Goal: Information Seeking & Learning: Find contact information

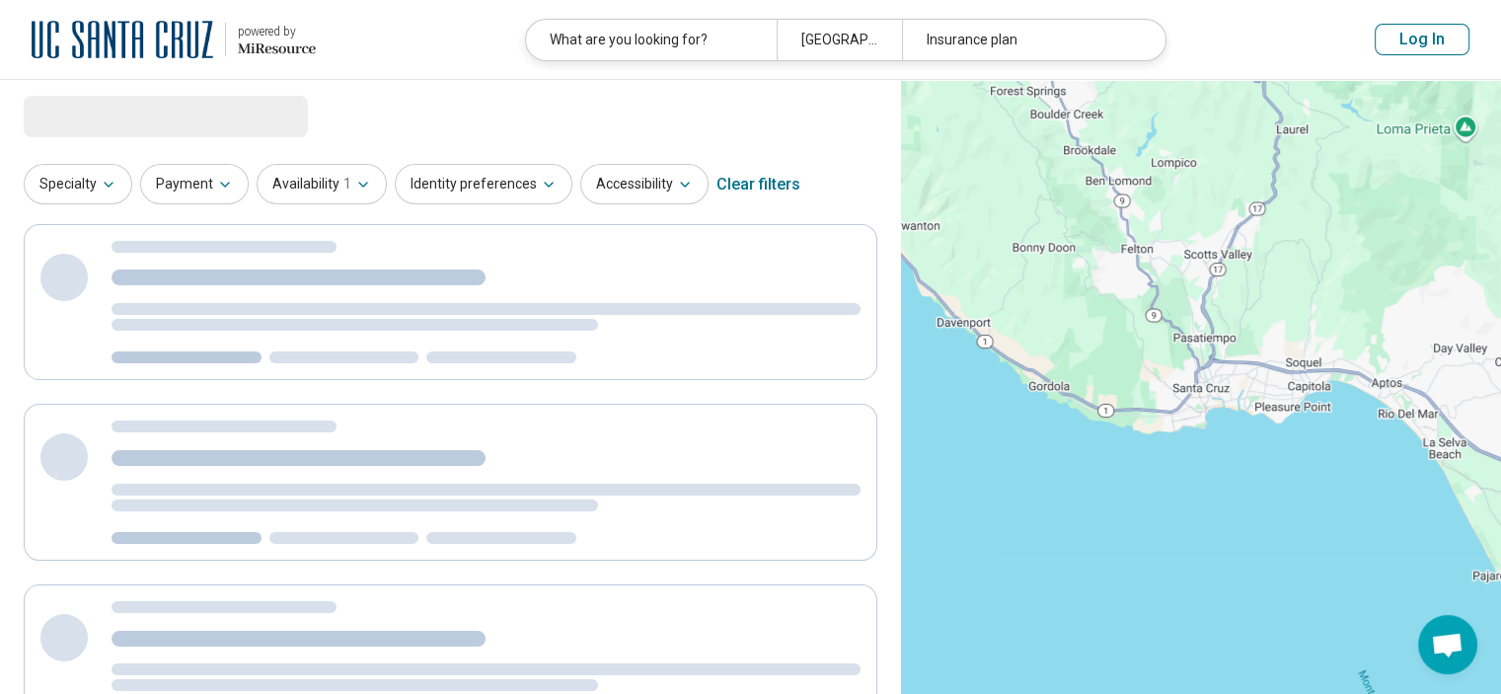
click at [1421, 41] on button "Log In" at bounding box center [1422, 40] width 95 height 32
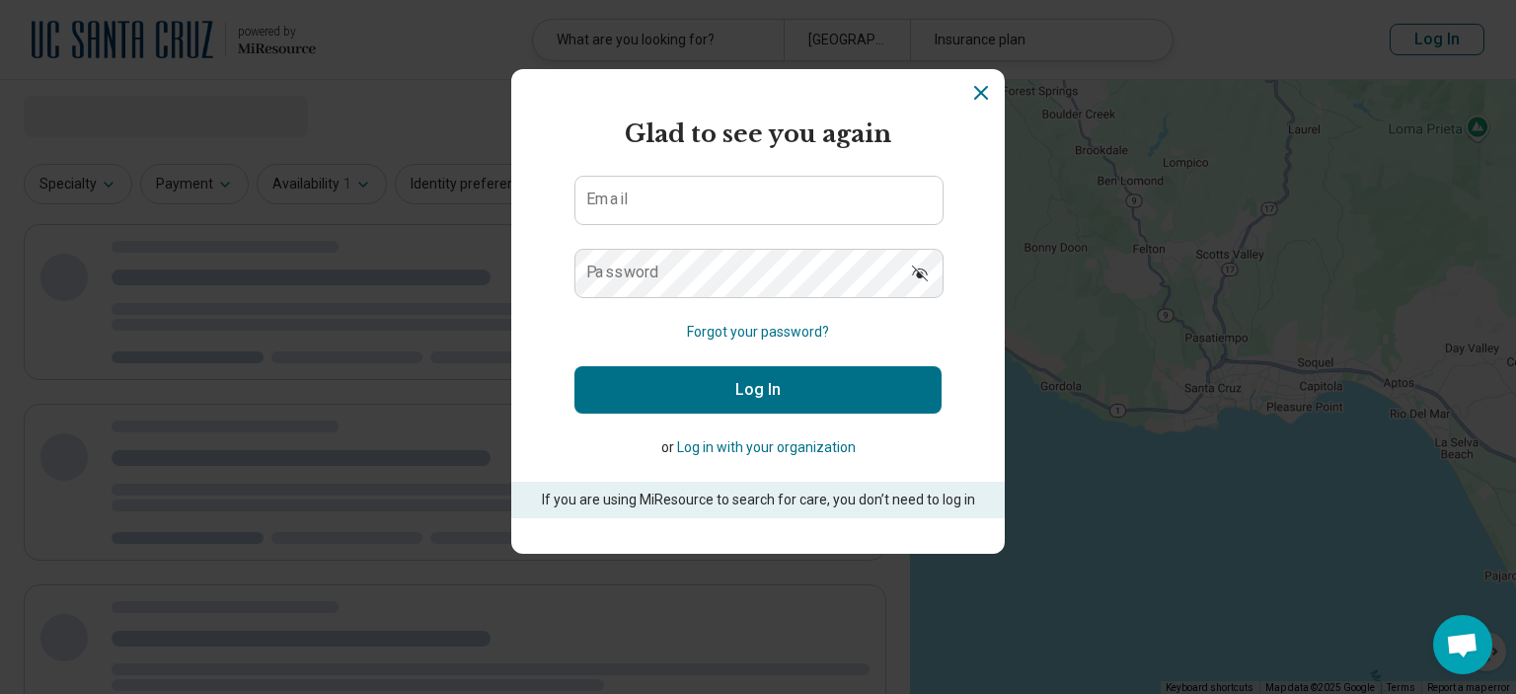
select select "********"
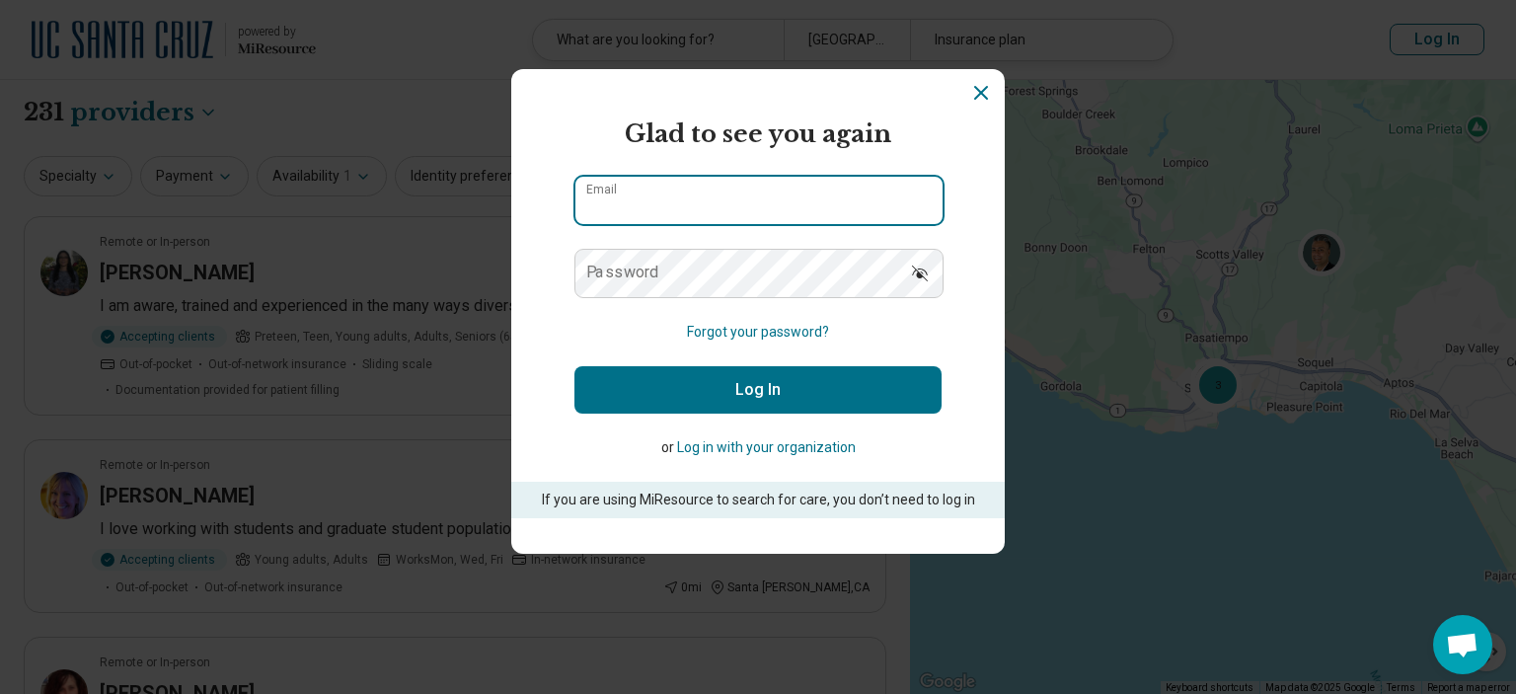
click at [801, 200] on input "Email" at bounding box center [758, 200] width 367 height 47
type input "**********"
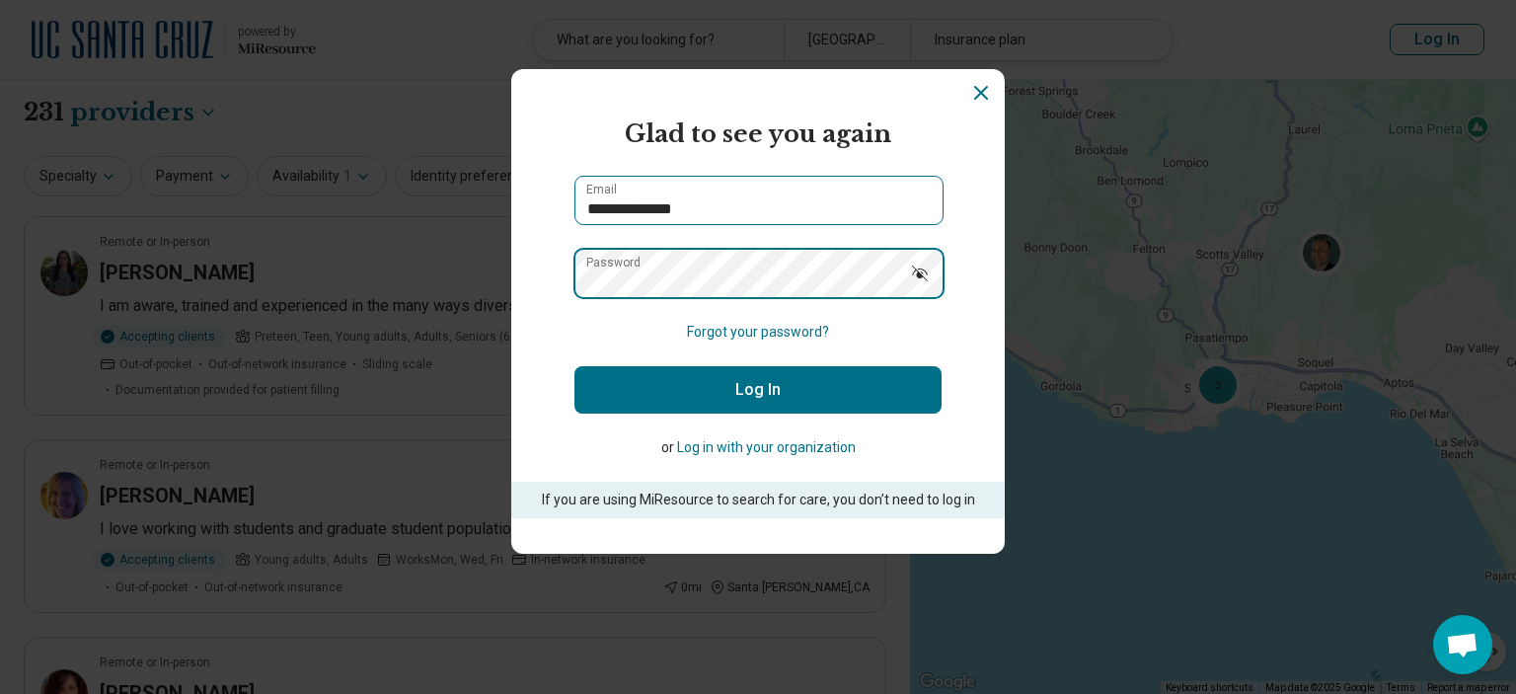
click at [574, 366] on button "Log In" at bounding box center [757, 389] width 367 height 47
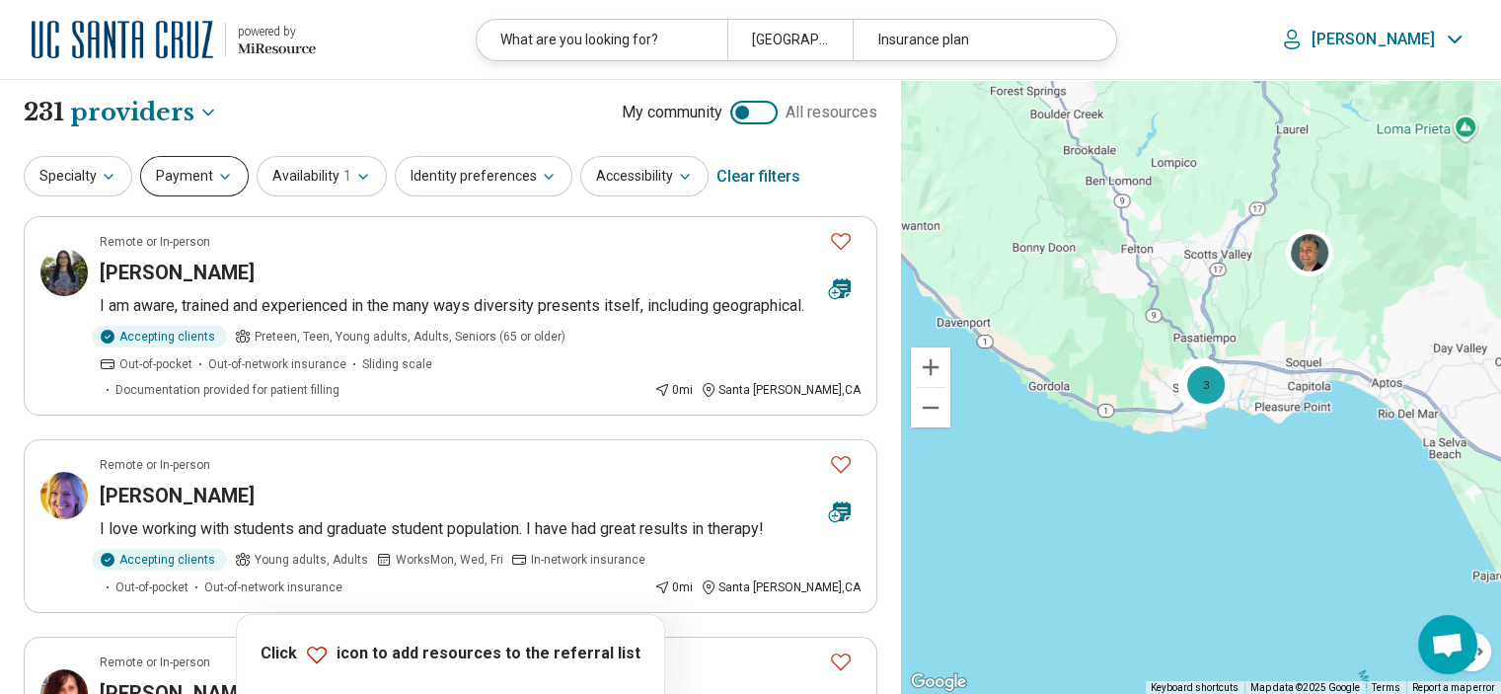
click at [170, 185] on button "Payment" at bounding box center [194, 176] width 109 height 40
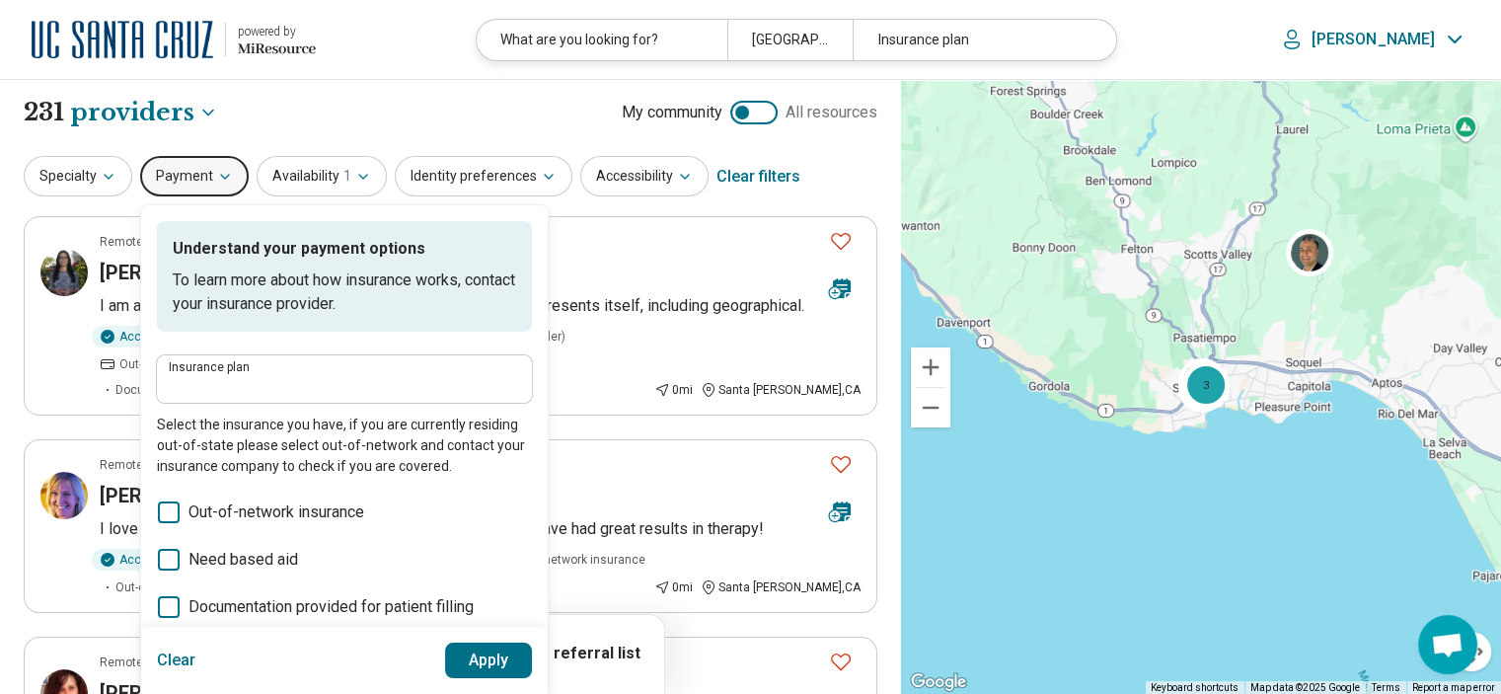
click at [303, 371] on label "Insurance plan" at bounding box center [344, 367] width 351 height 12
click at [303, 374] on input "Insurance plan" at bounding box center [344, 386] width 351 height 24
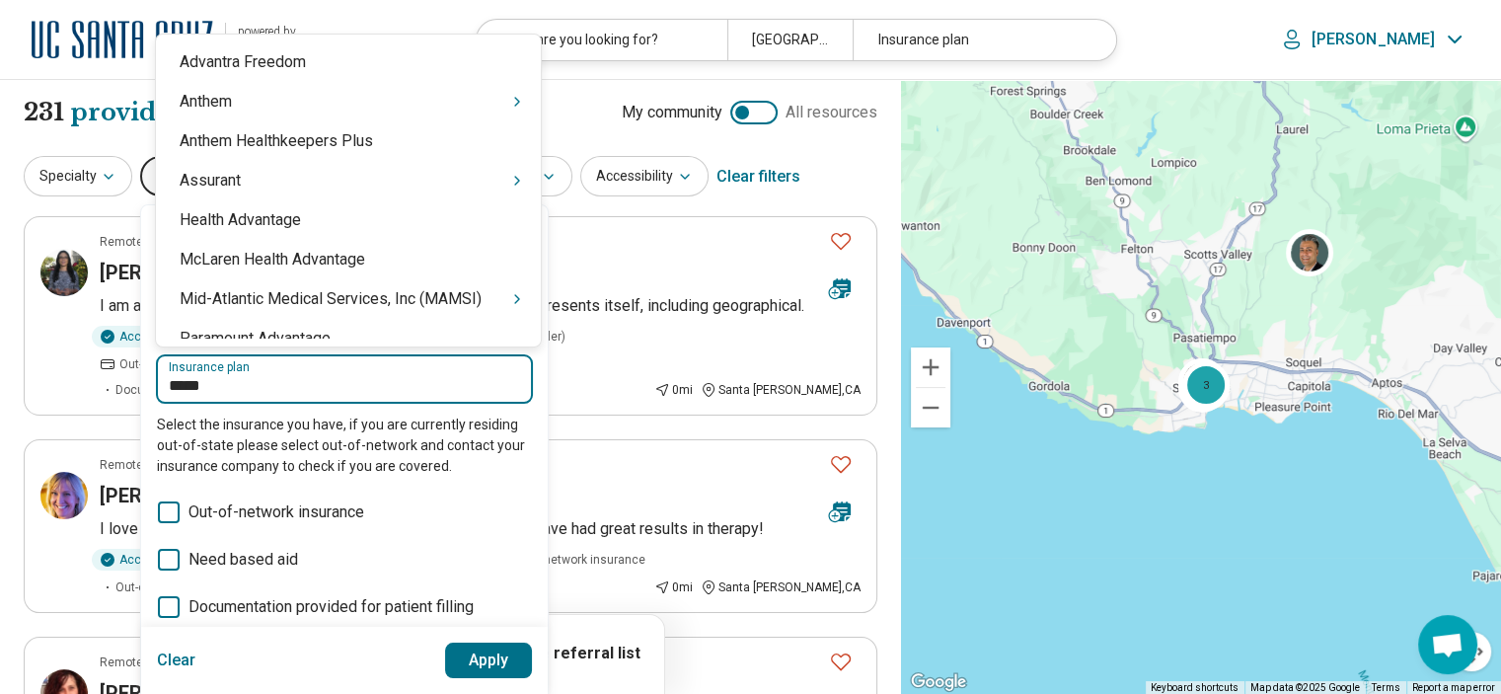
type input "******"
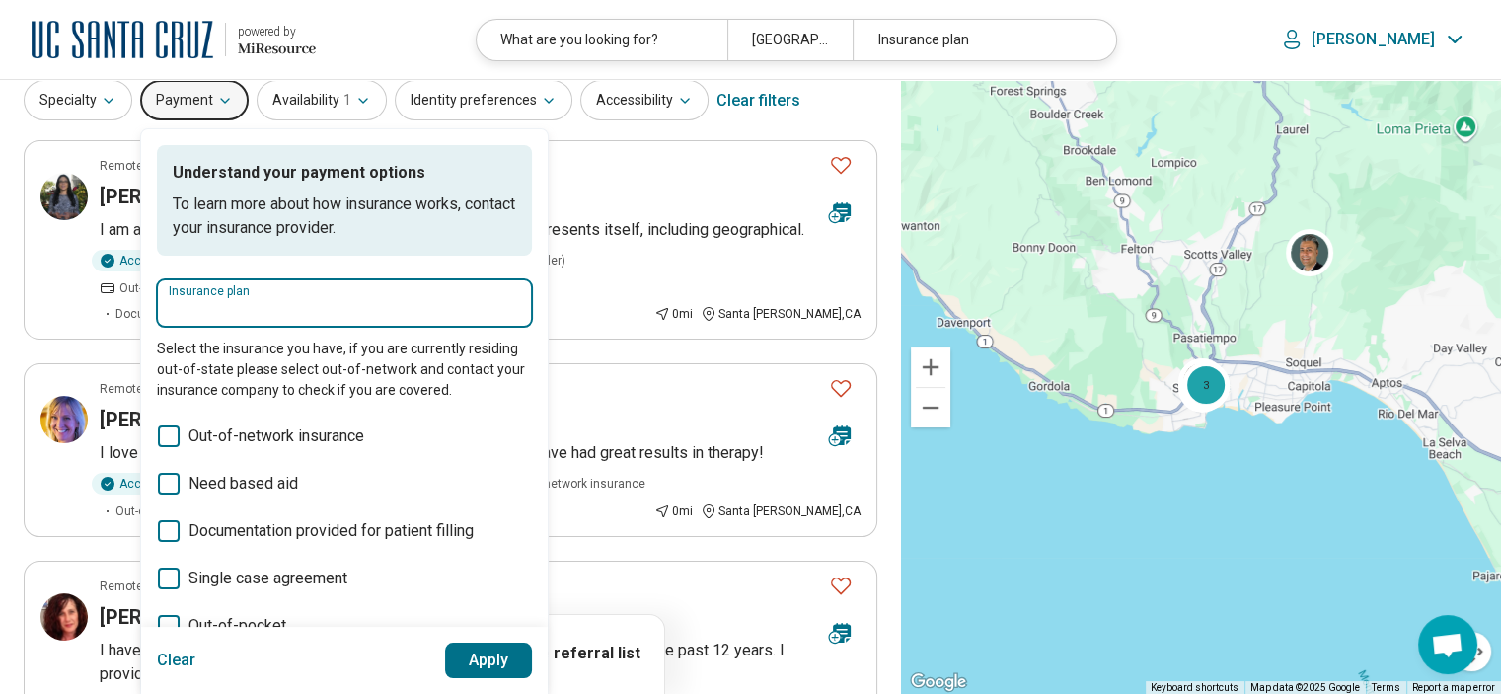
scroll to position [99, 0]
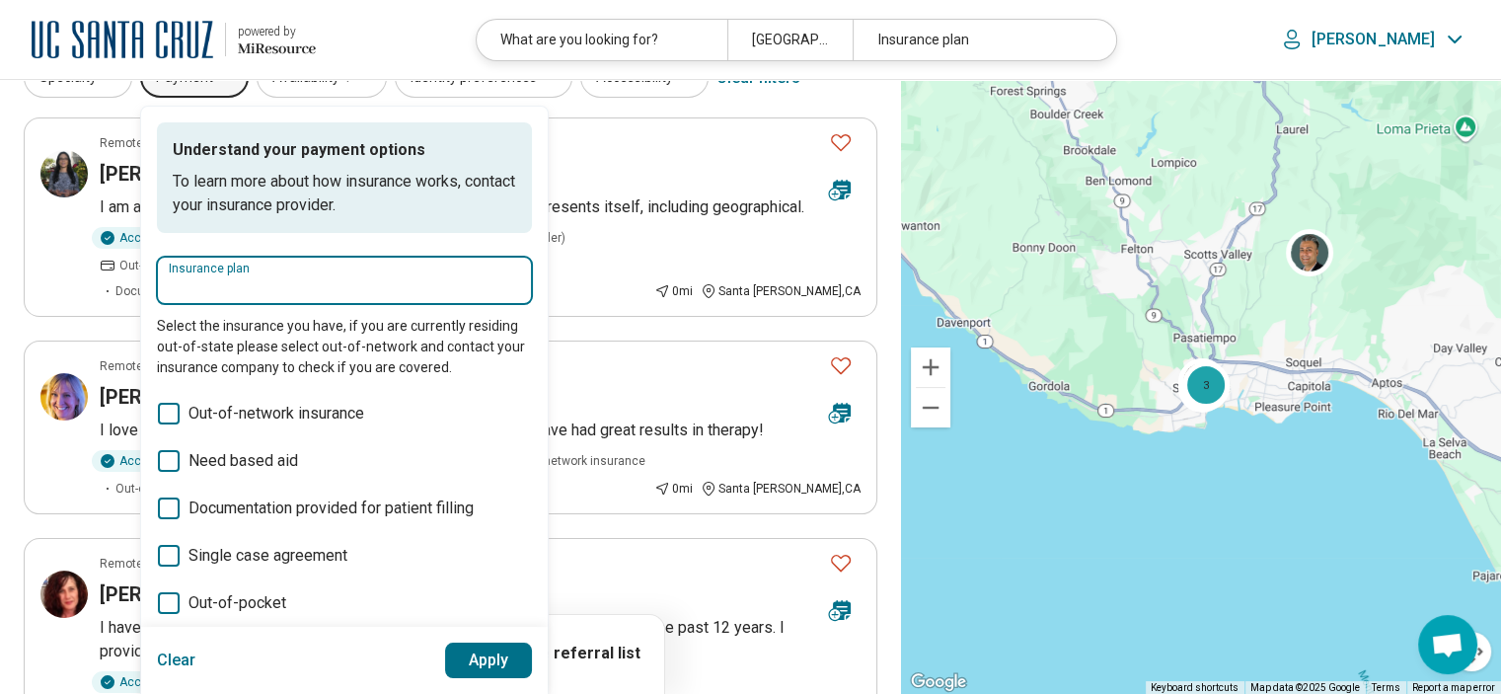
click at [297, 285] on input "Insurance plan" at bounding box center [344, 287] width 351 height 24
click at [296, 301] on div "Insurance plan" at bounding box center [344, 280] width 375 height 47
click at [300, 289] on input "Insurance plan" at bounding box center [344, 287] width 351 height 24
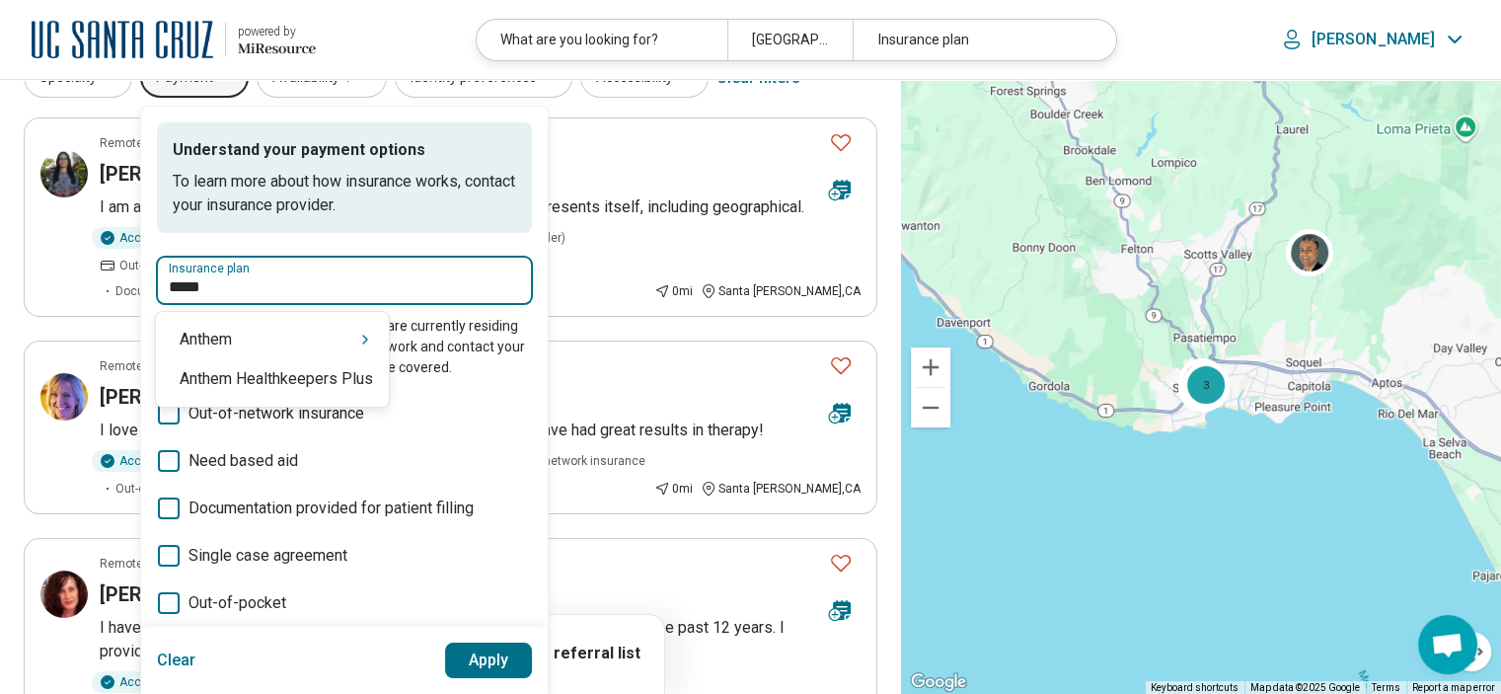
type input "******"
click at [367, 339] on icon "Suggestions" at bounding box center [365, 340] width 16 height 16
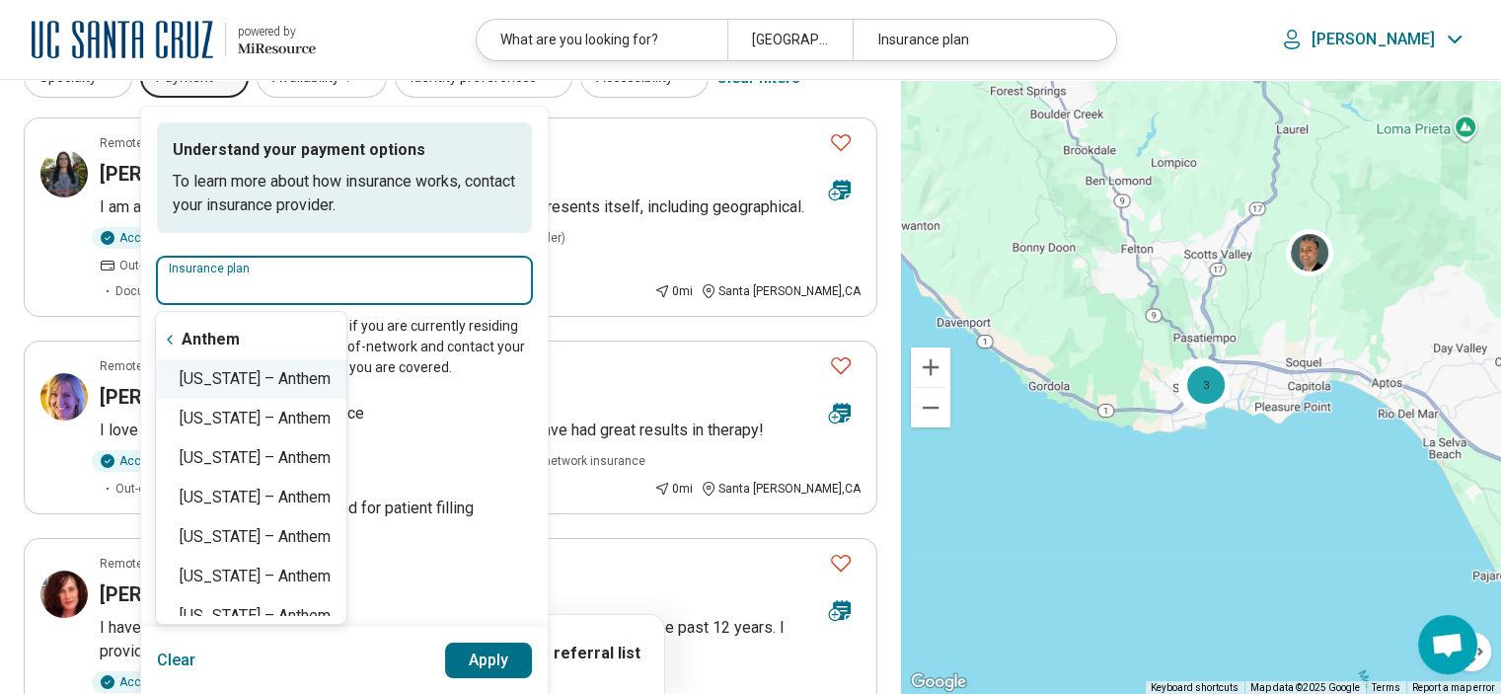
click at [337, 374] on div "California – Anthem" at bounding box center [251, 378] width 190 height 39
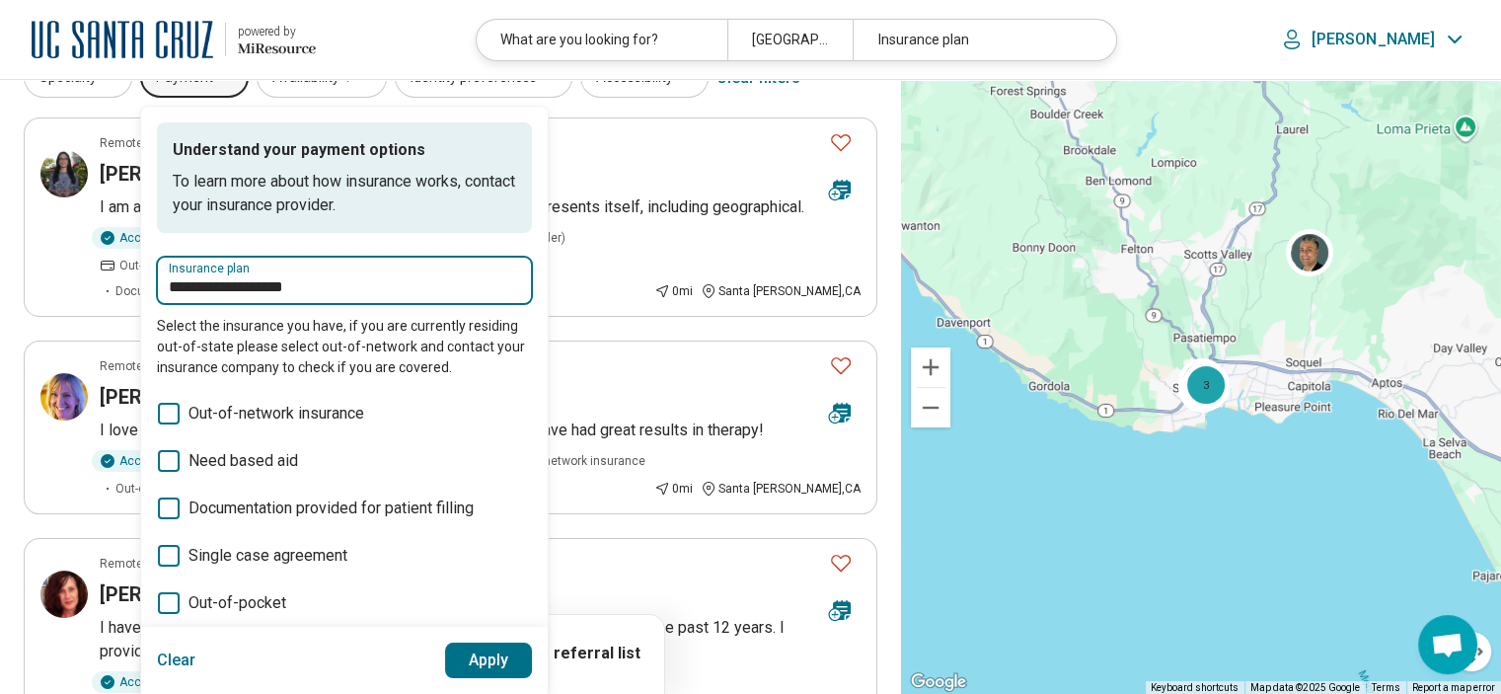
type input "**********"
click at [497, 652] on button "Apply" at bounding box center [489, 661] width 88 height 36
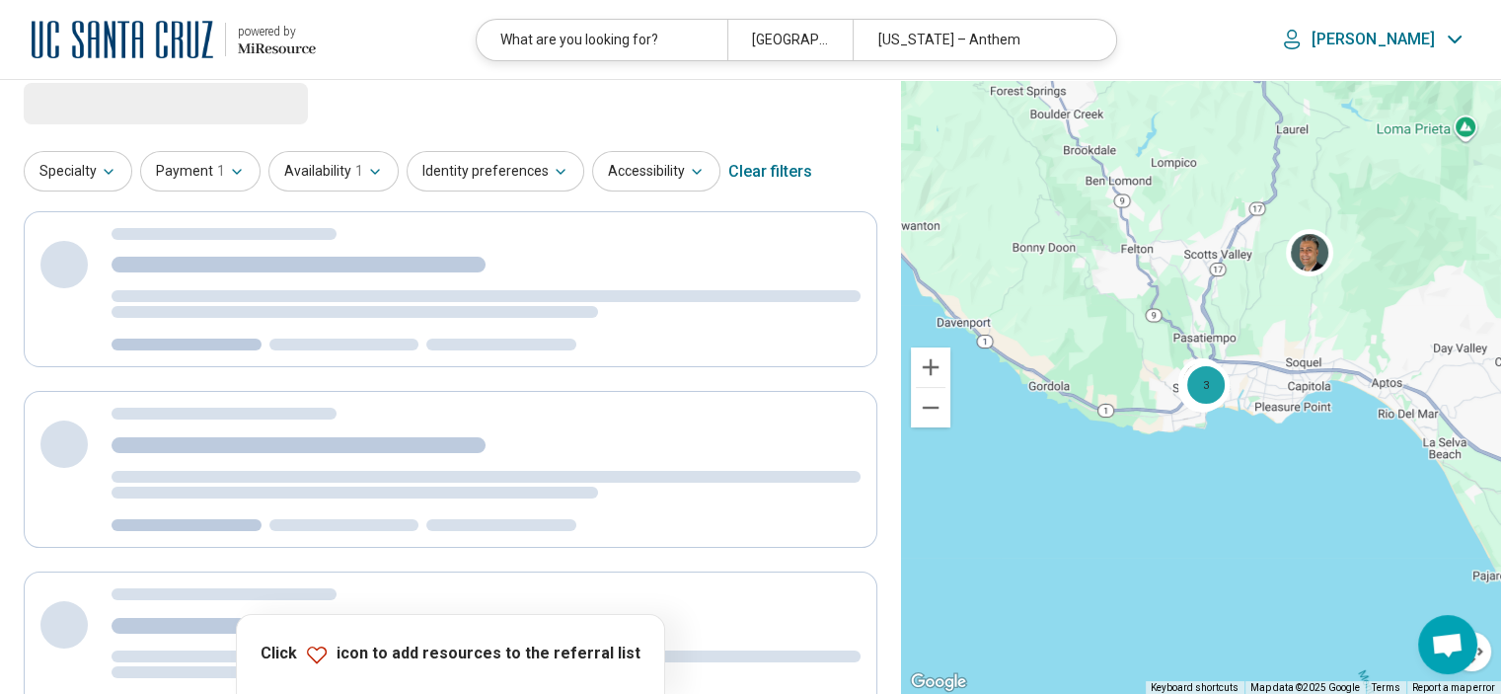
scroll to position [0, 0]
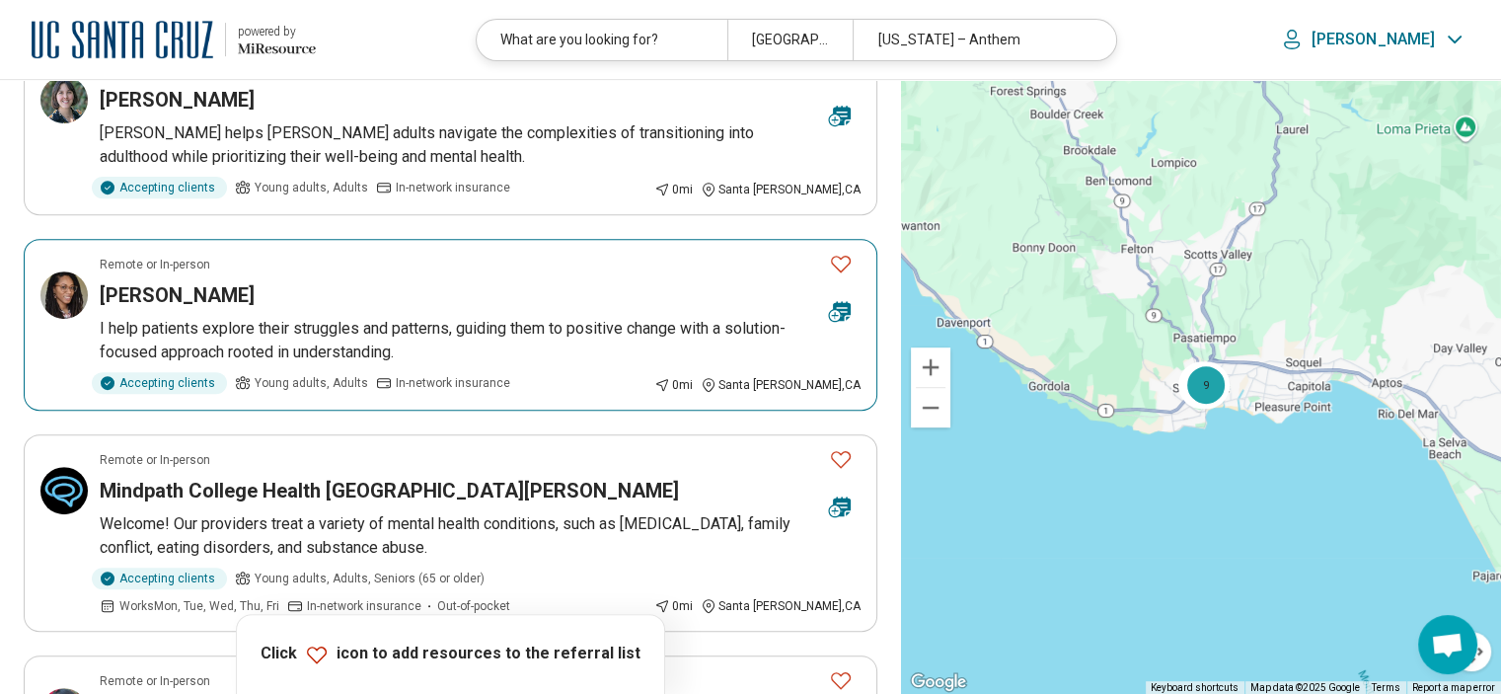
scroll to position [790, 0]
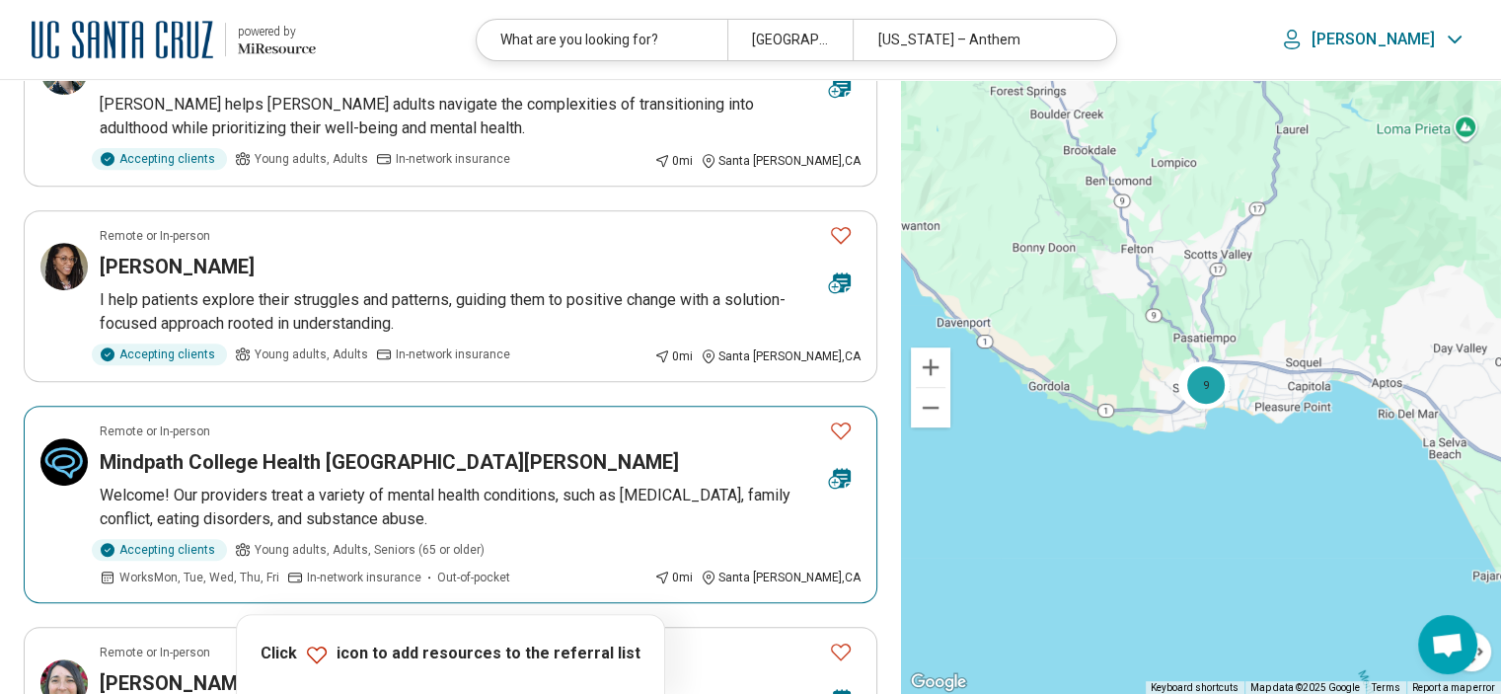
click at [844, 429] on icon "Favorite" at bounding box center [841, 430] width 24 height 24
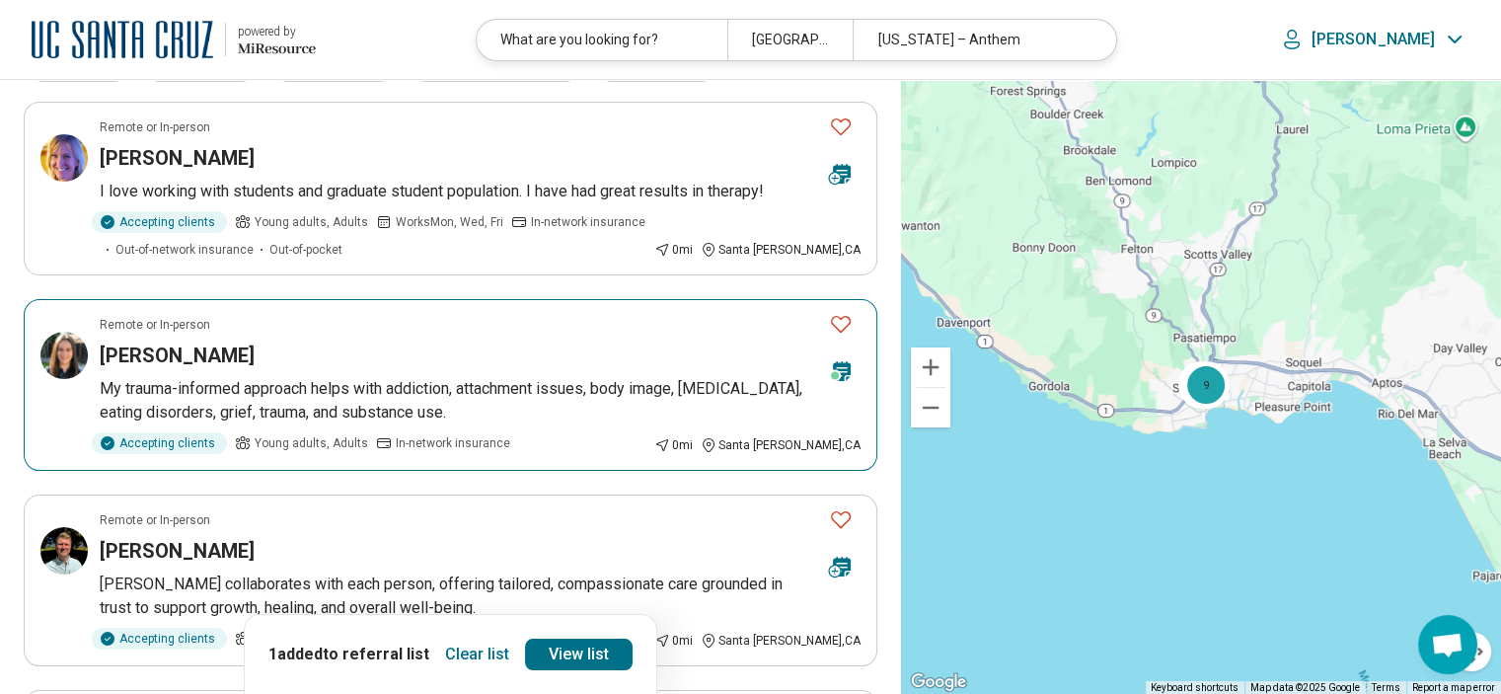
scroll to position [0, 0]
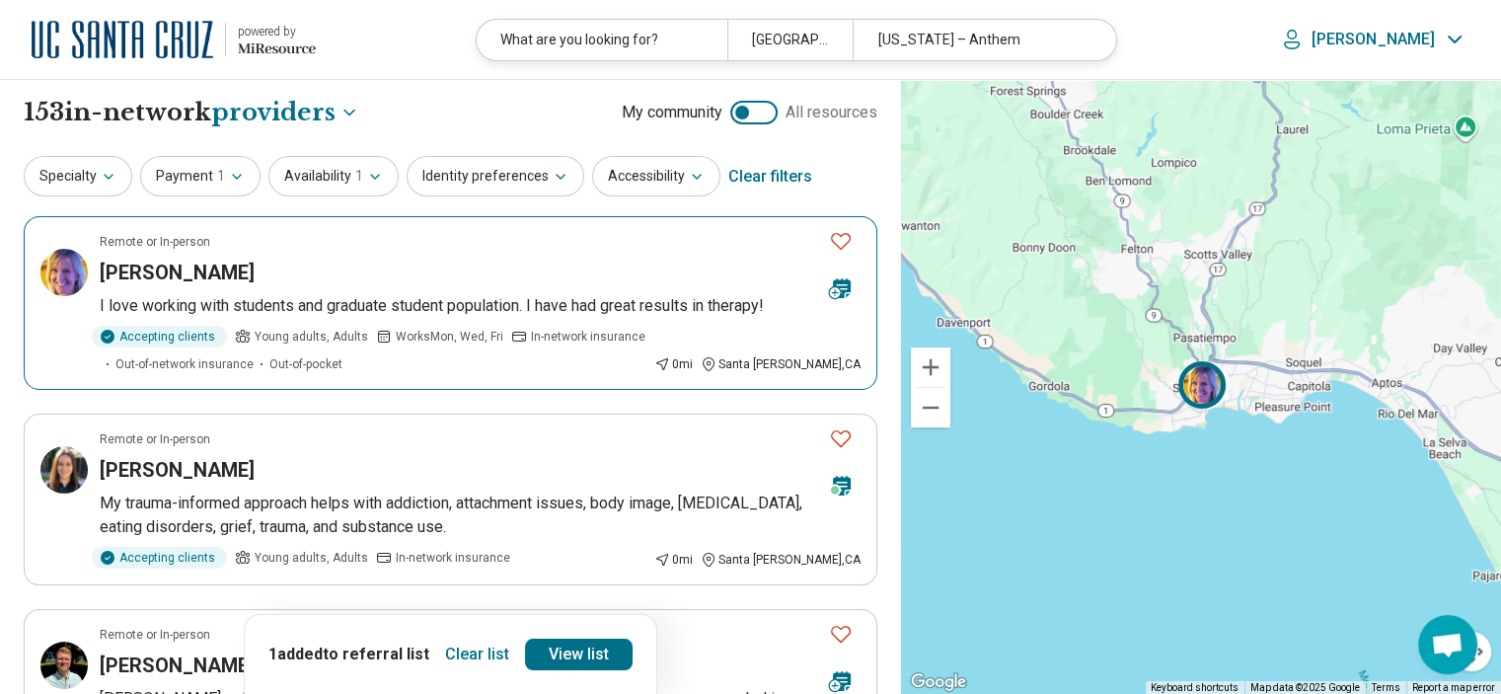
click at [848, 238] on icon "Favorite" at bounding box center [841, 241] width 24 height 24
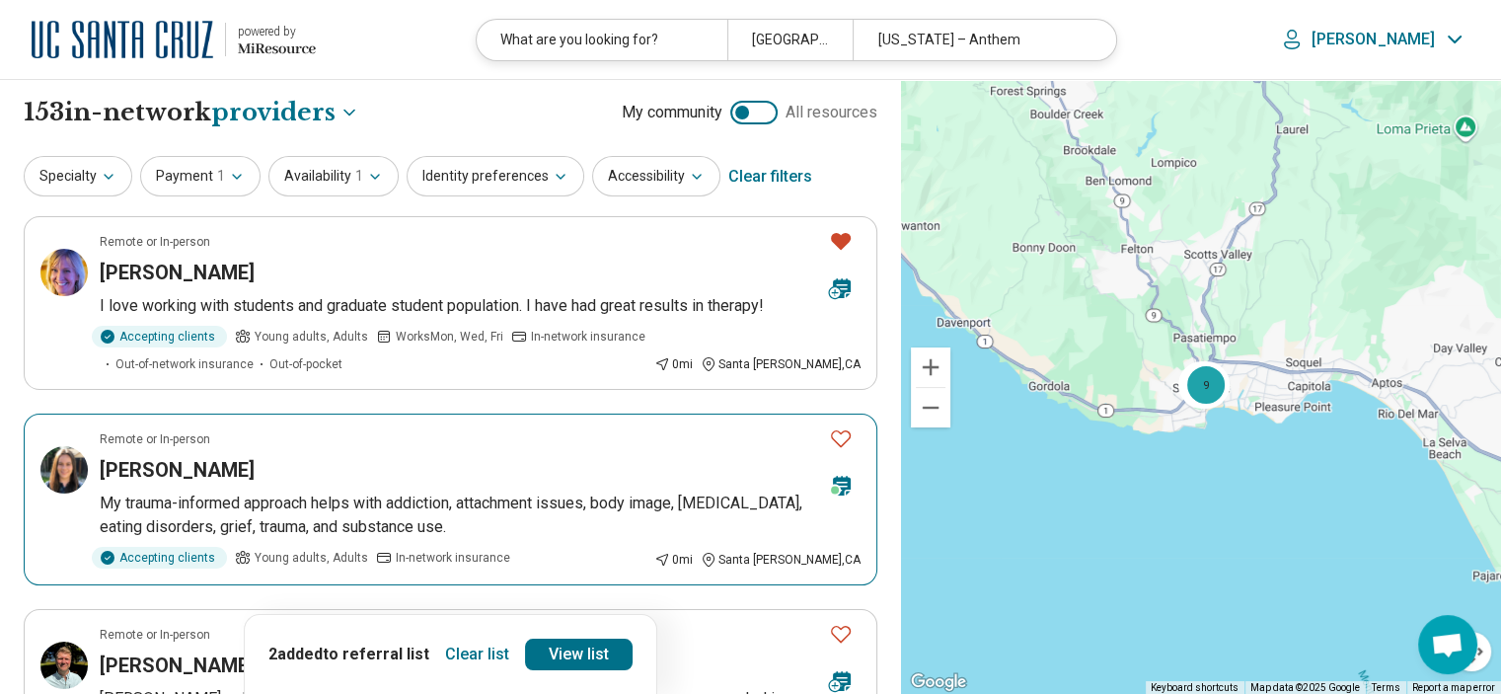
click at [835, 437] on icon "Favorite" at bounding box center [841, 438] width 24 height 24
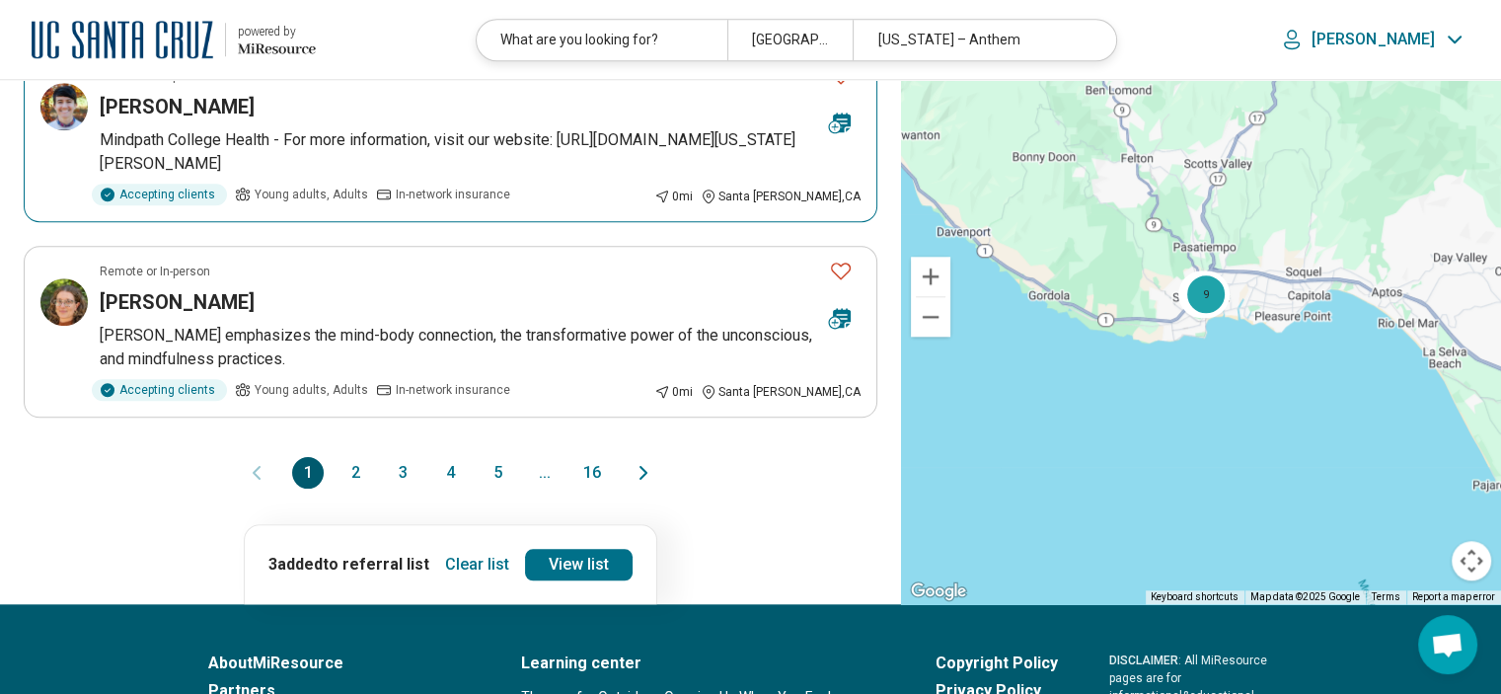
scroll to position [1875, 0]
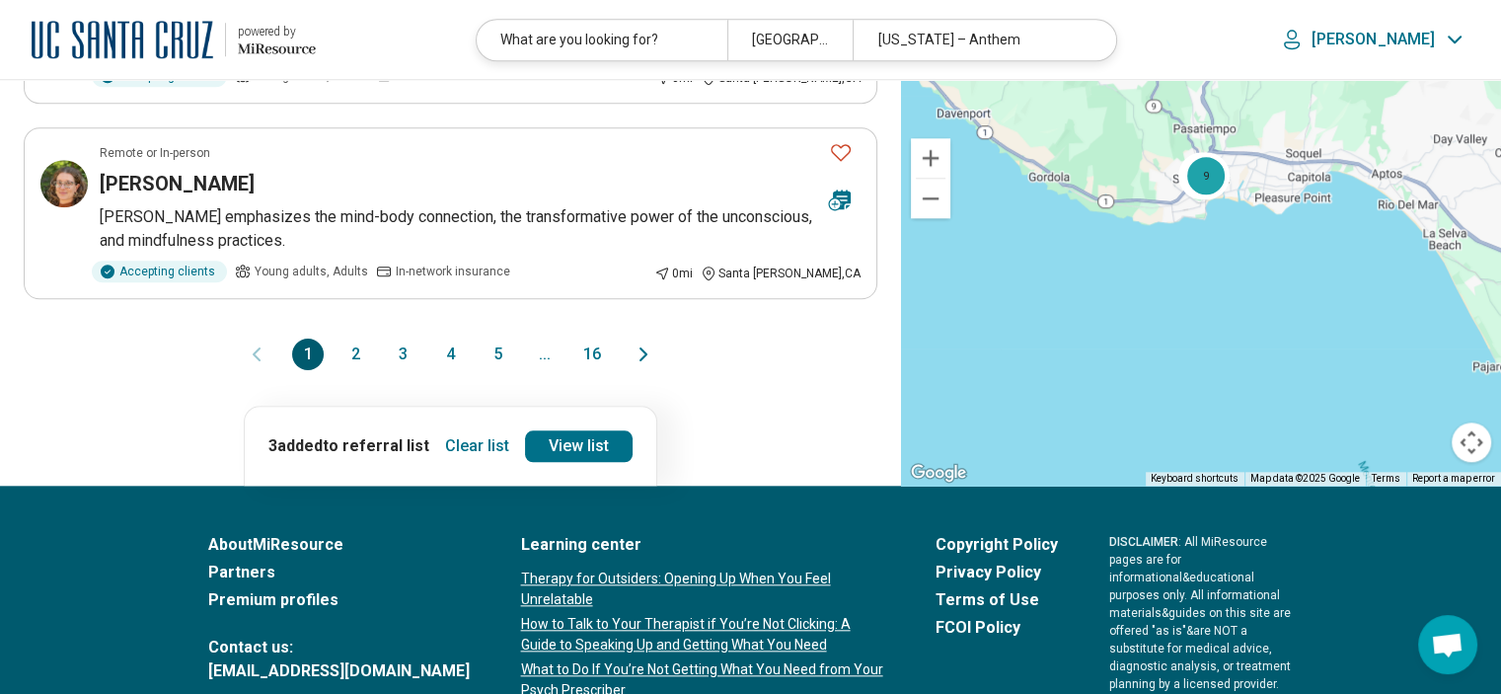
click at [361, 342] on button "2" at bounding box center [356, 355] width 32 height 32
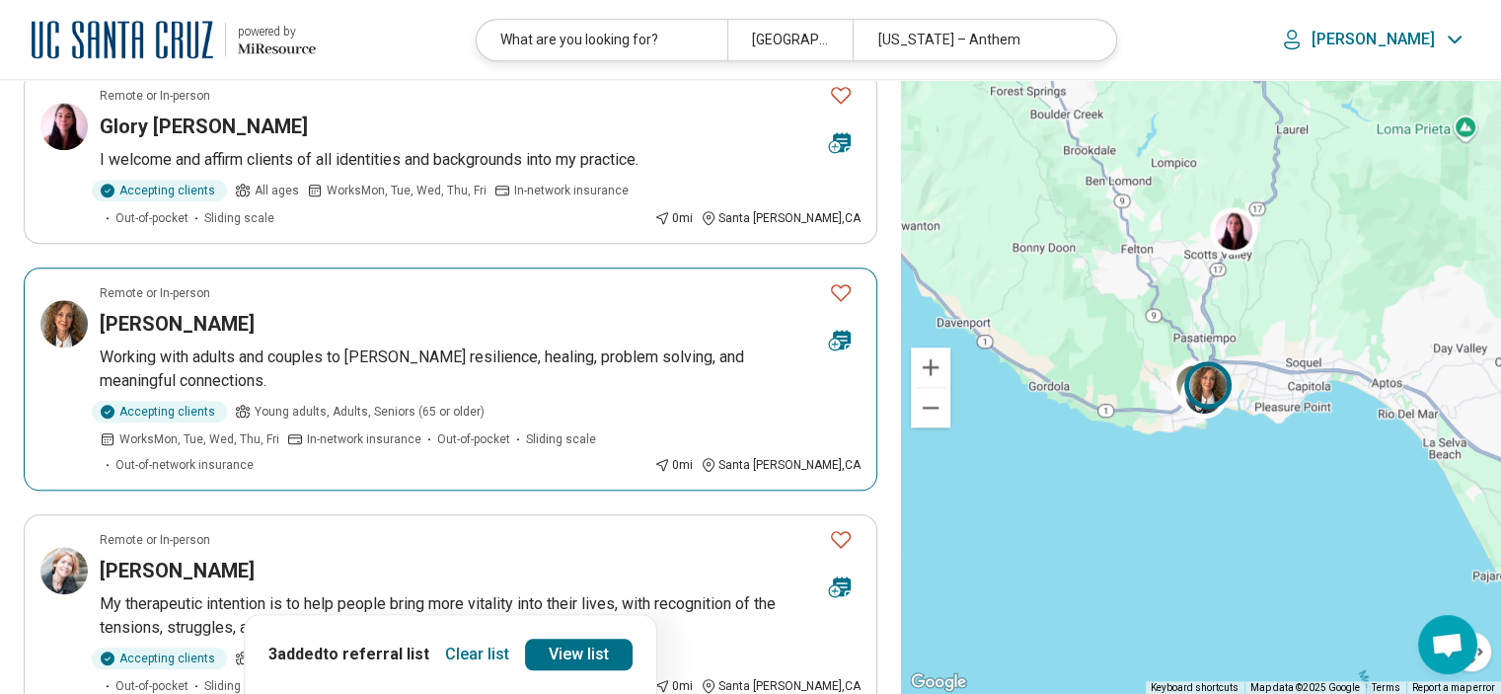
scroll to position [1974, 0]
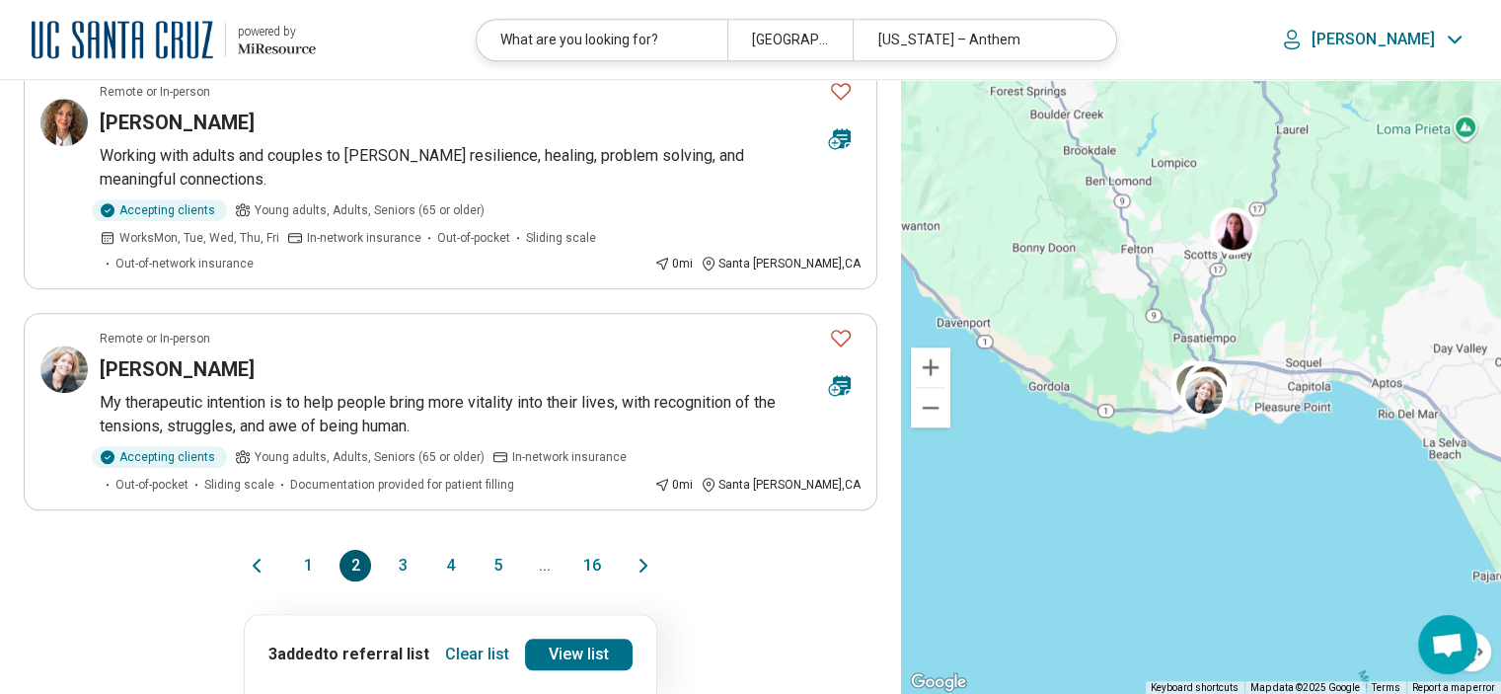
click at [312, 550] on button "1" at bounding box center [308, 566] width 32 height 32
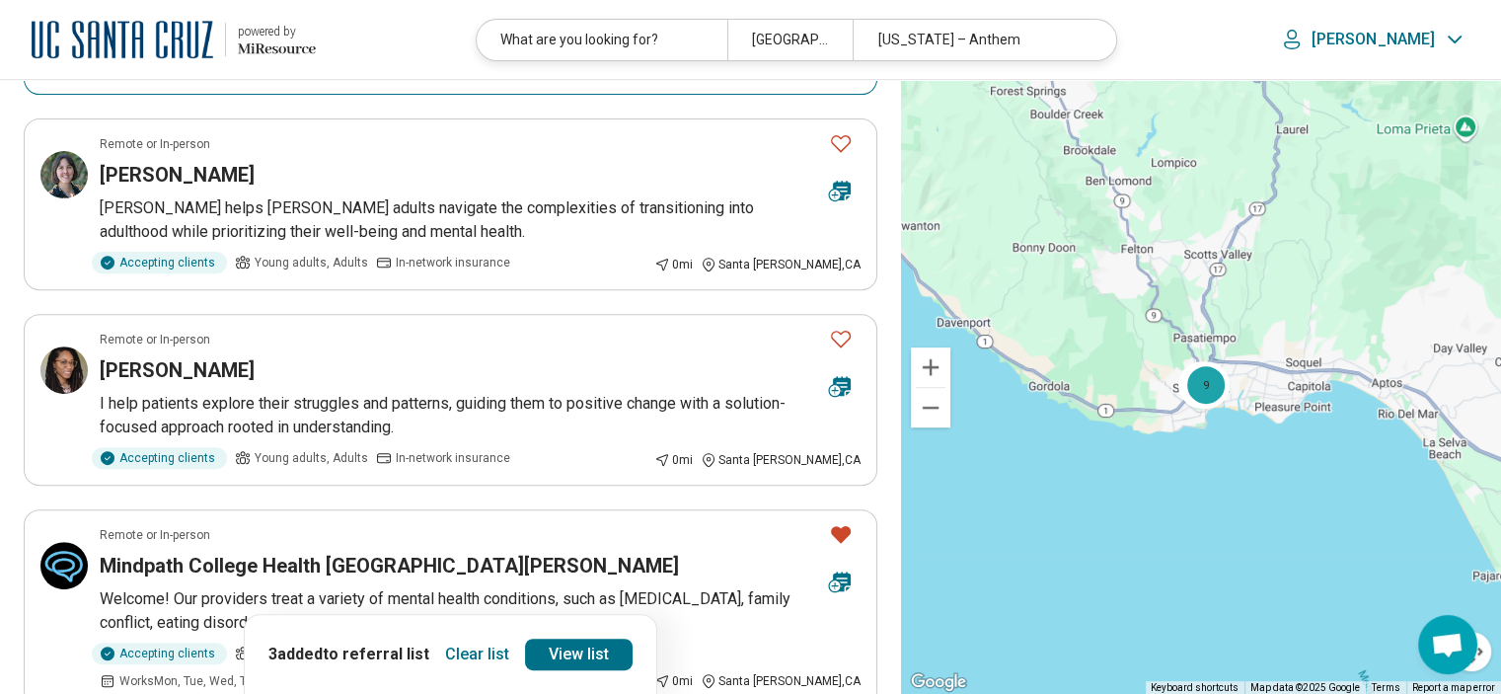
scroll to position [691, 0]
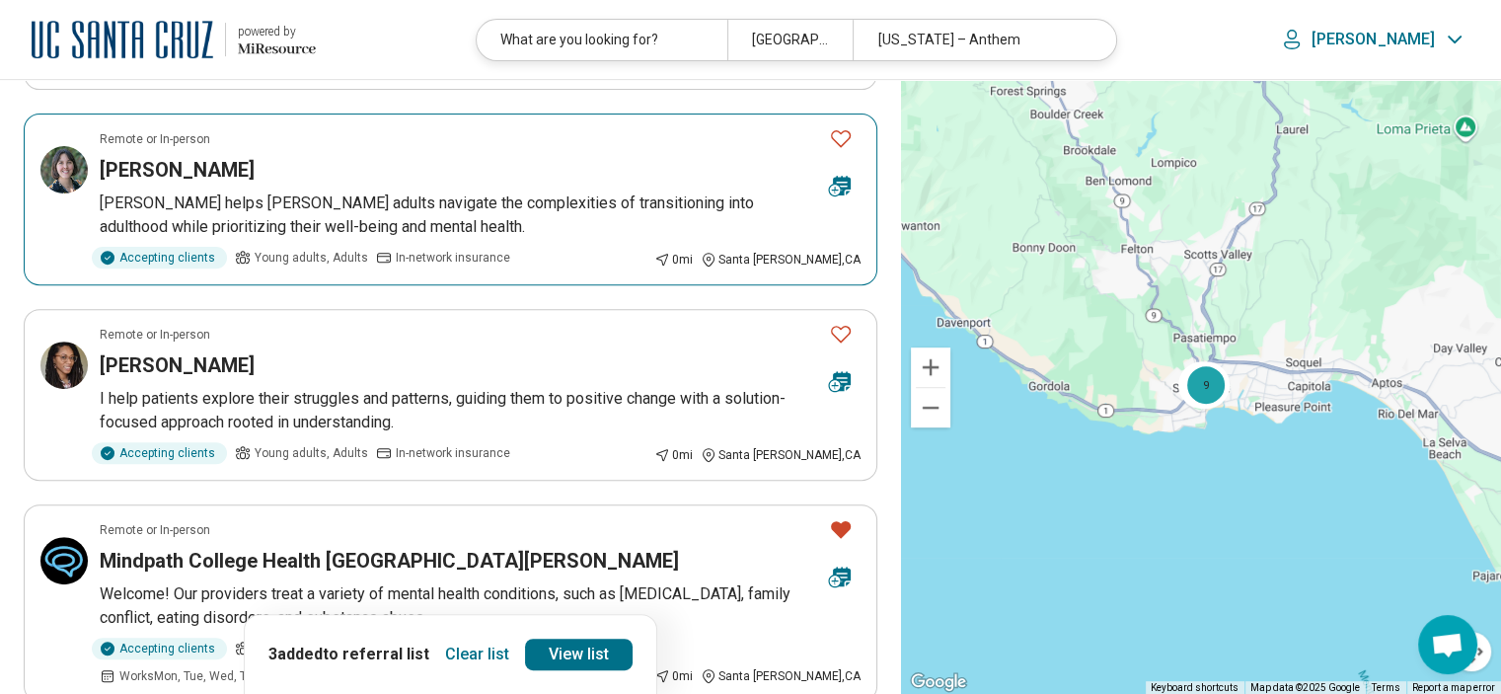
click at [841, 126] on icon "Favorite" at bounding box center [841, 138] width 24 height 24
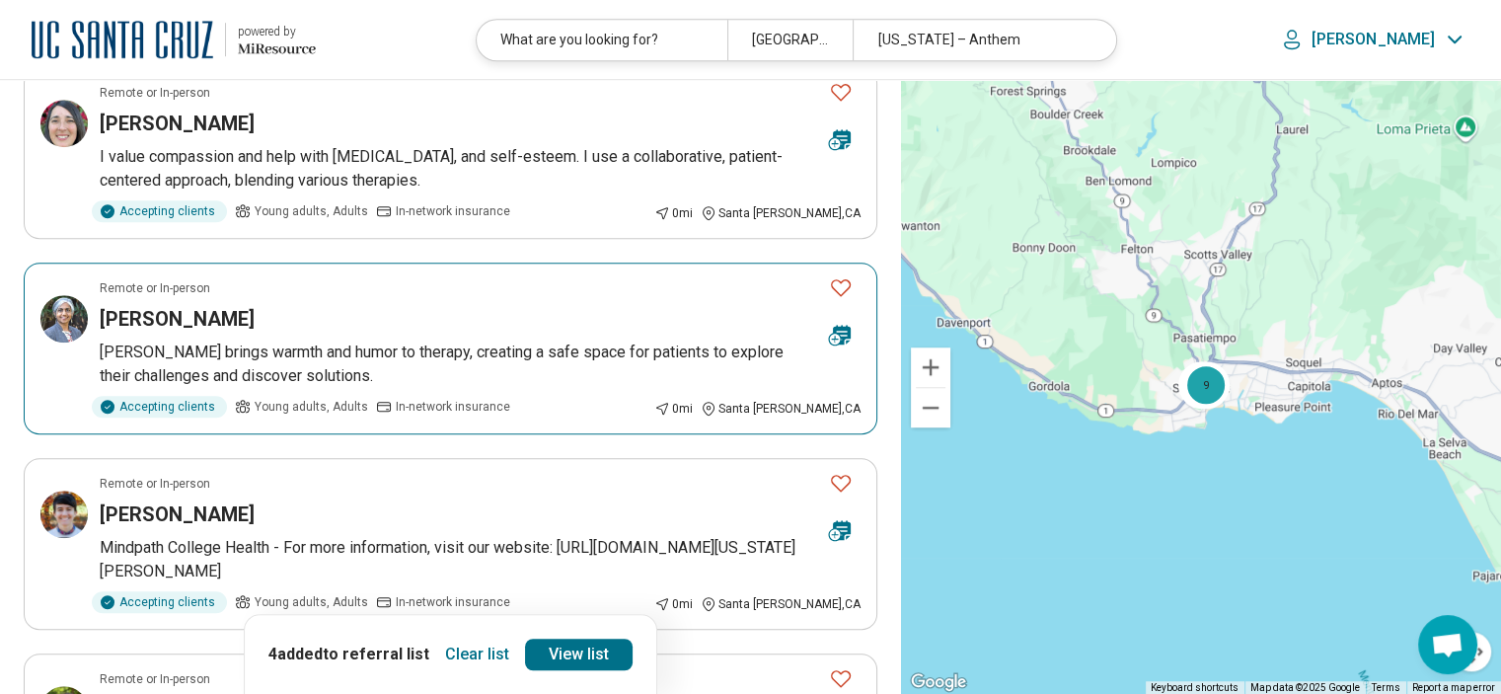
scroll to position [1382, 0]
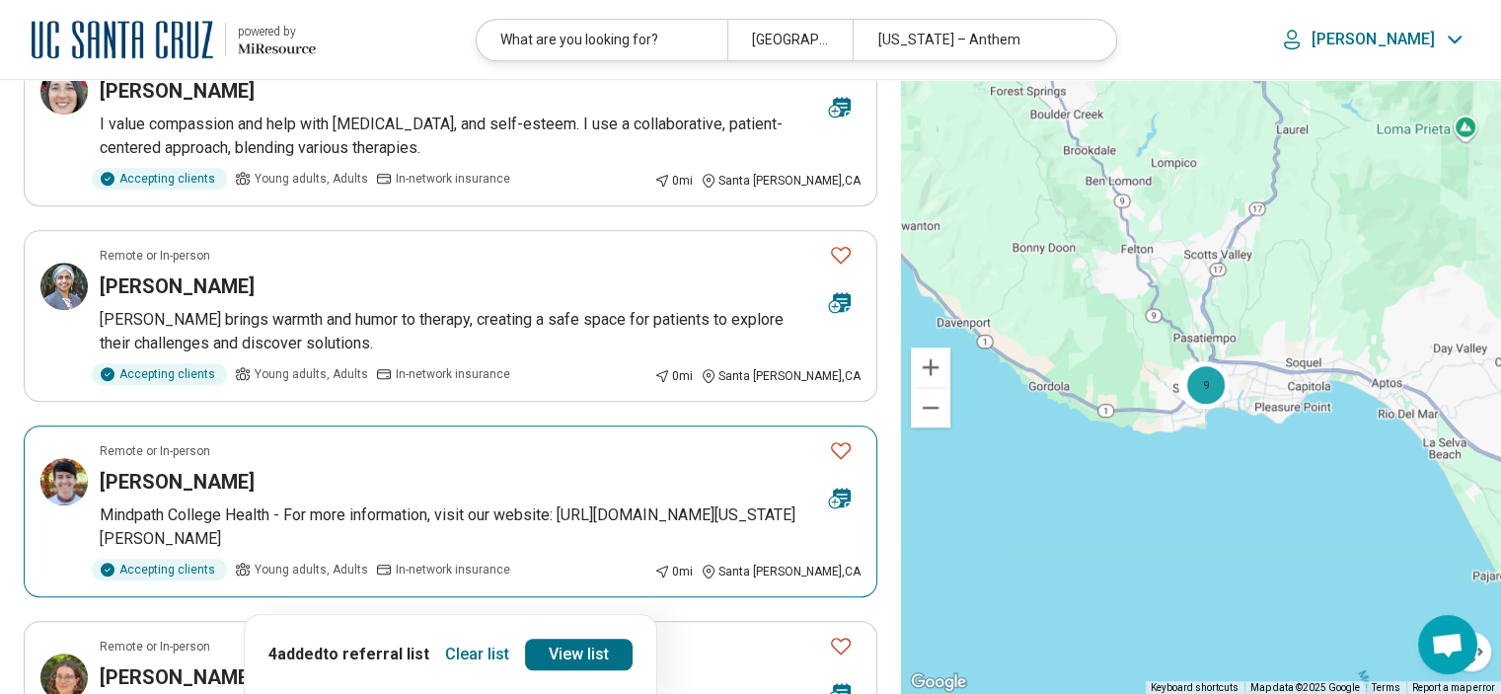
click at [838, 449] on icon "Favorite" at bounding box center [841, 450] width 24 height 24
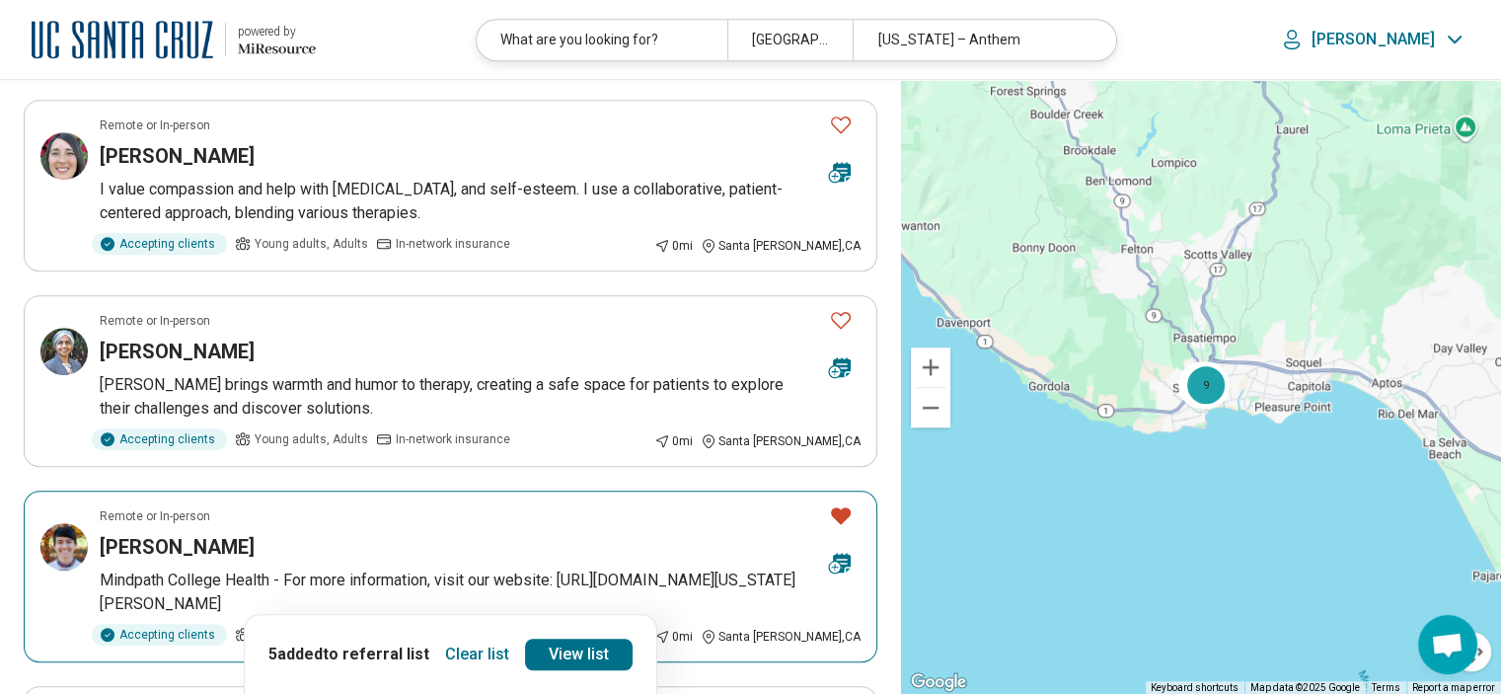
scroll to position [1283, 0]
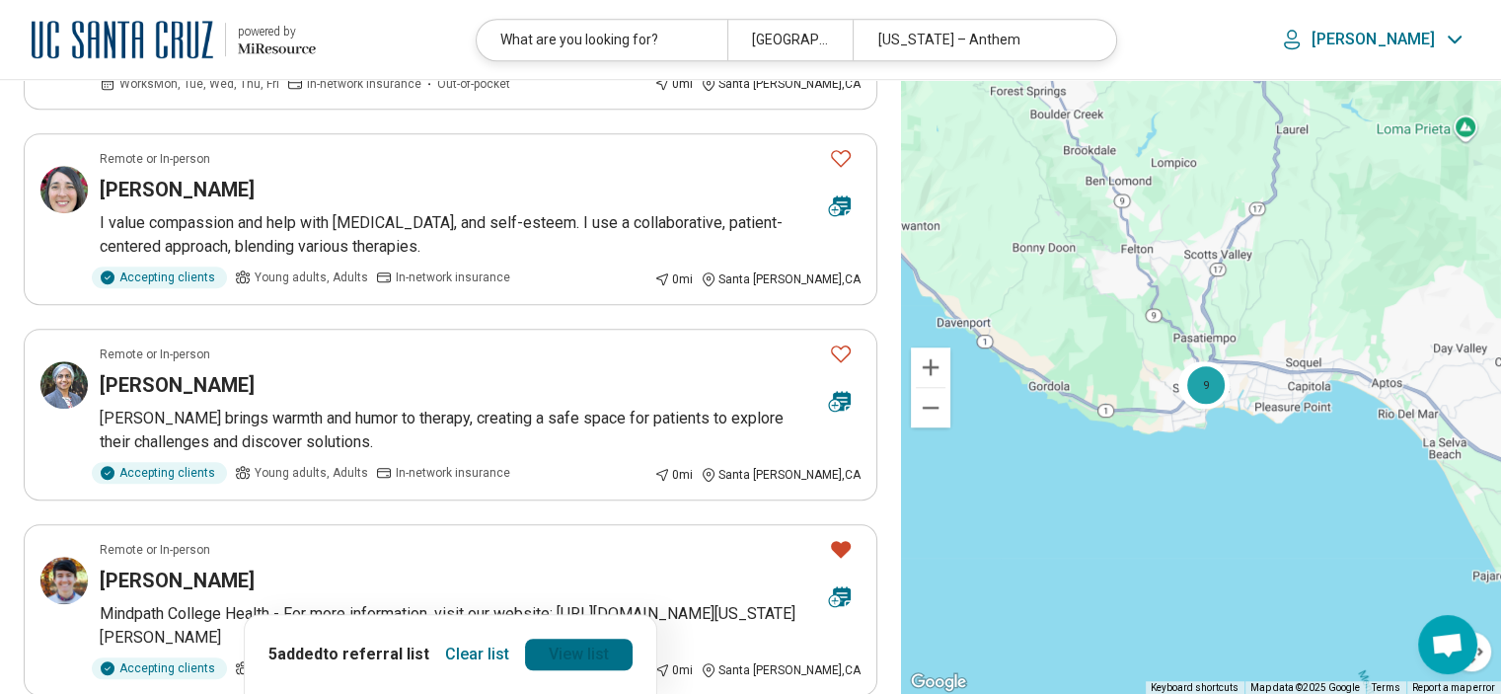
click at [580, 653] on link "View list" at bounding box center [579, 655] width 108 height 32
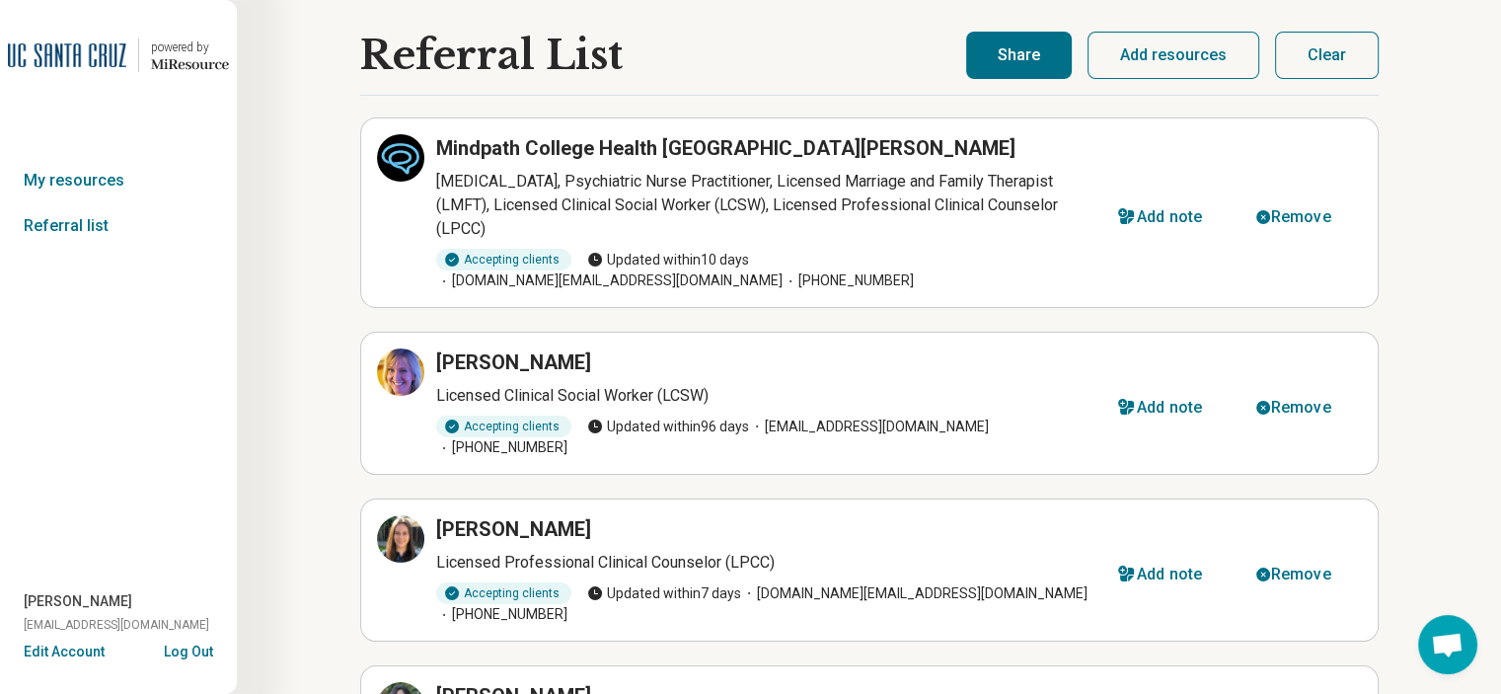
click at [1011, 55] on button "Share" at bounding box center [1019, 55] width 106 height 47
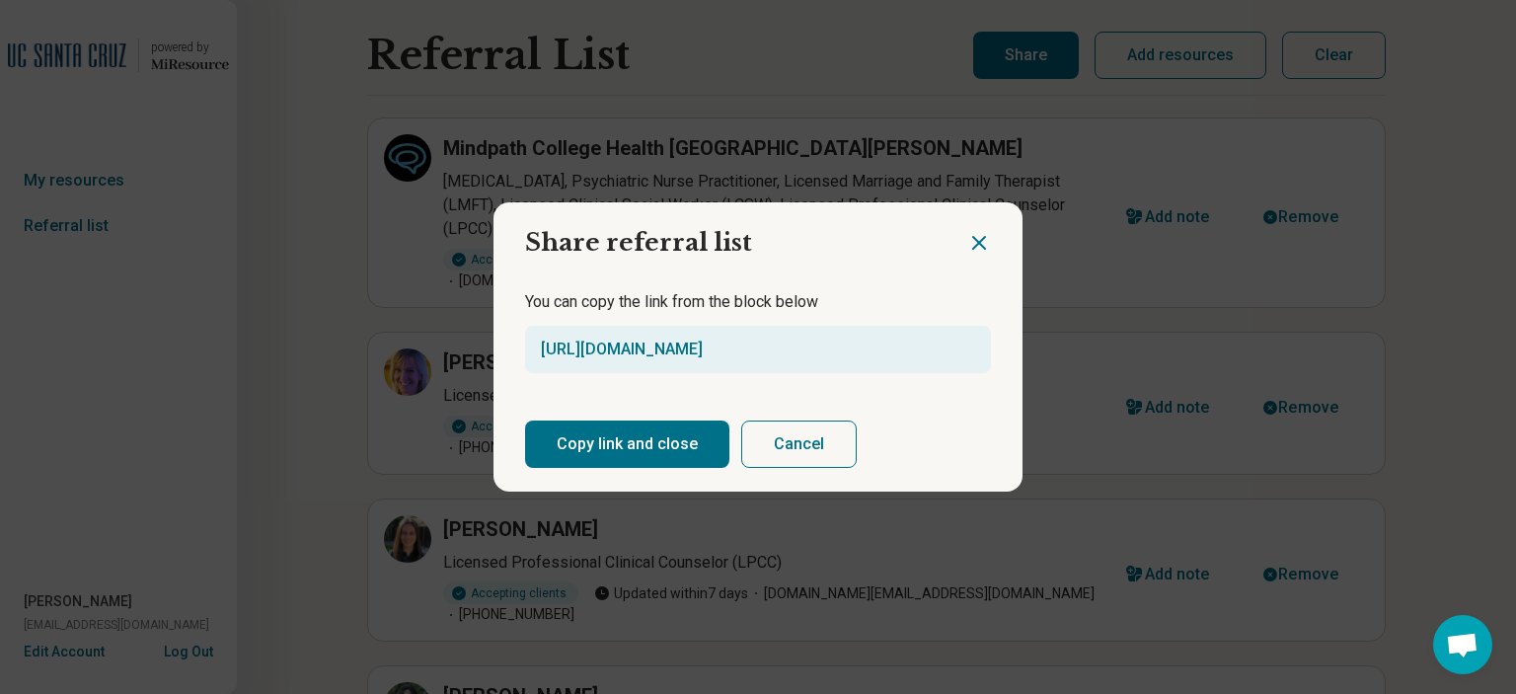
click at [658, 443] on button "Copy link and close" at bounding box center [627, 443] width 204 height 47
